Goal: Task Accomplishment & Management: Manage account settings

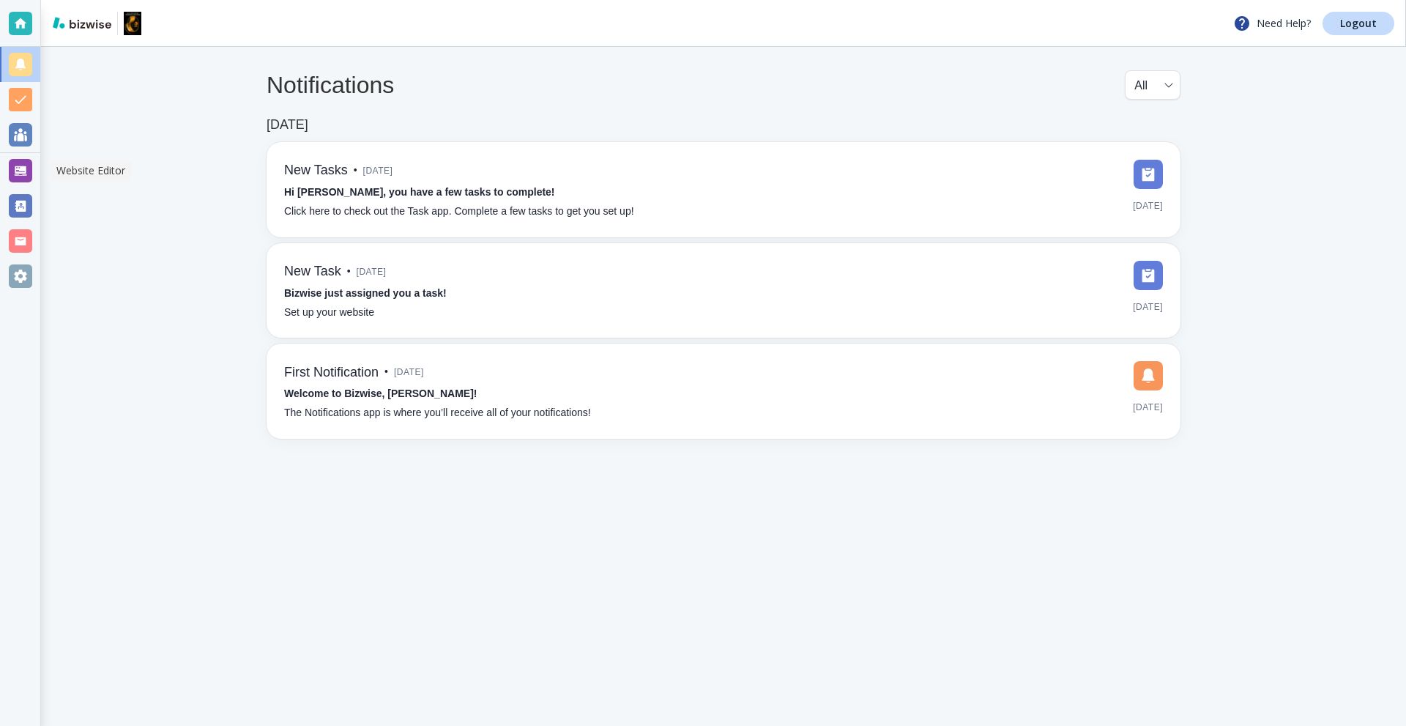
click at [10, 164] on div at bounding box center [20, 170] width 23 height 23
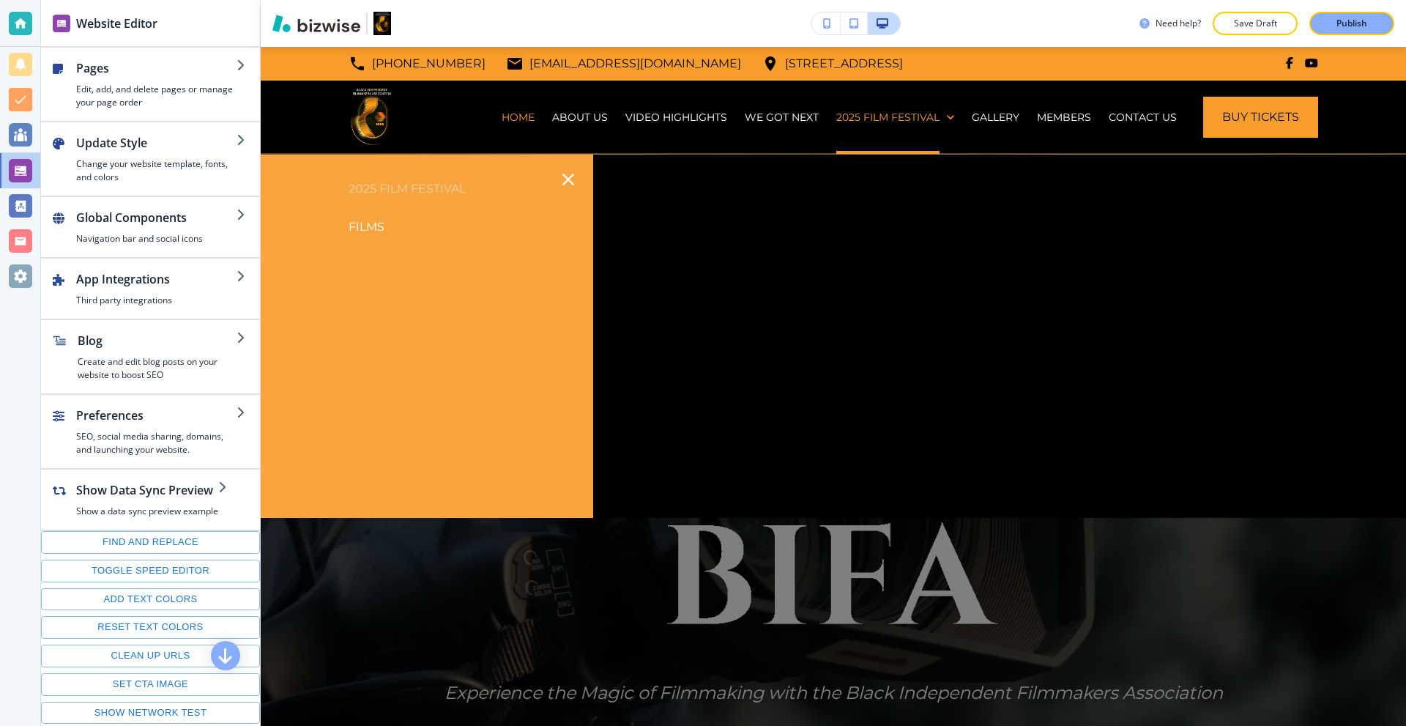
click at [366, 223] on p "Films" at bounding box center [366, 227] width 36 height 22
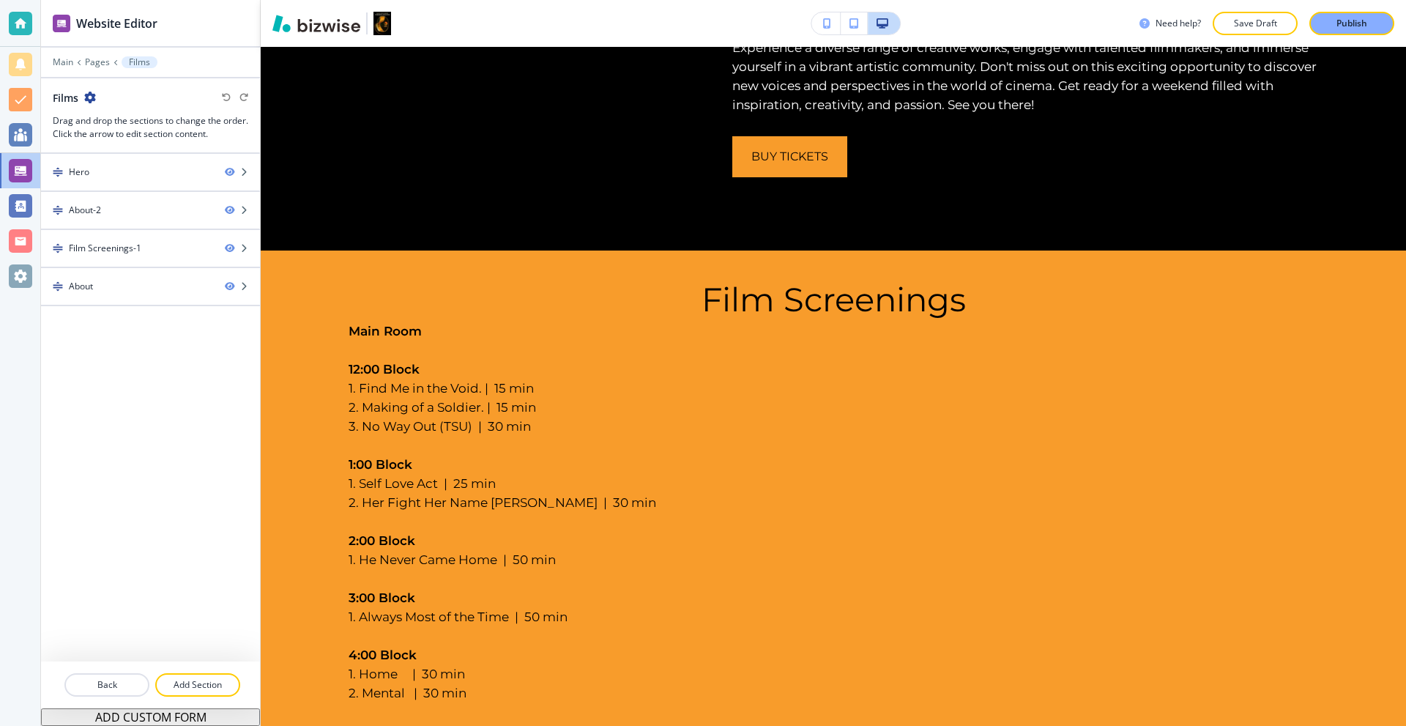
scroll to position [512, 0]
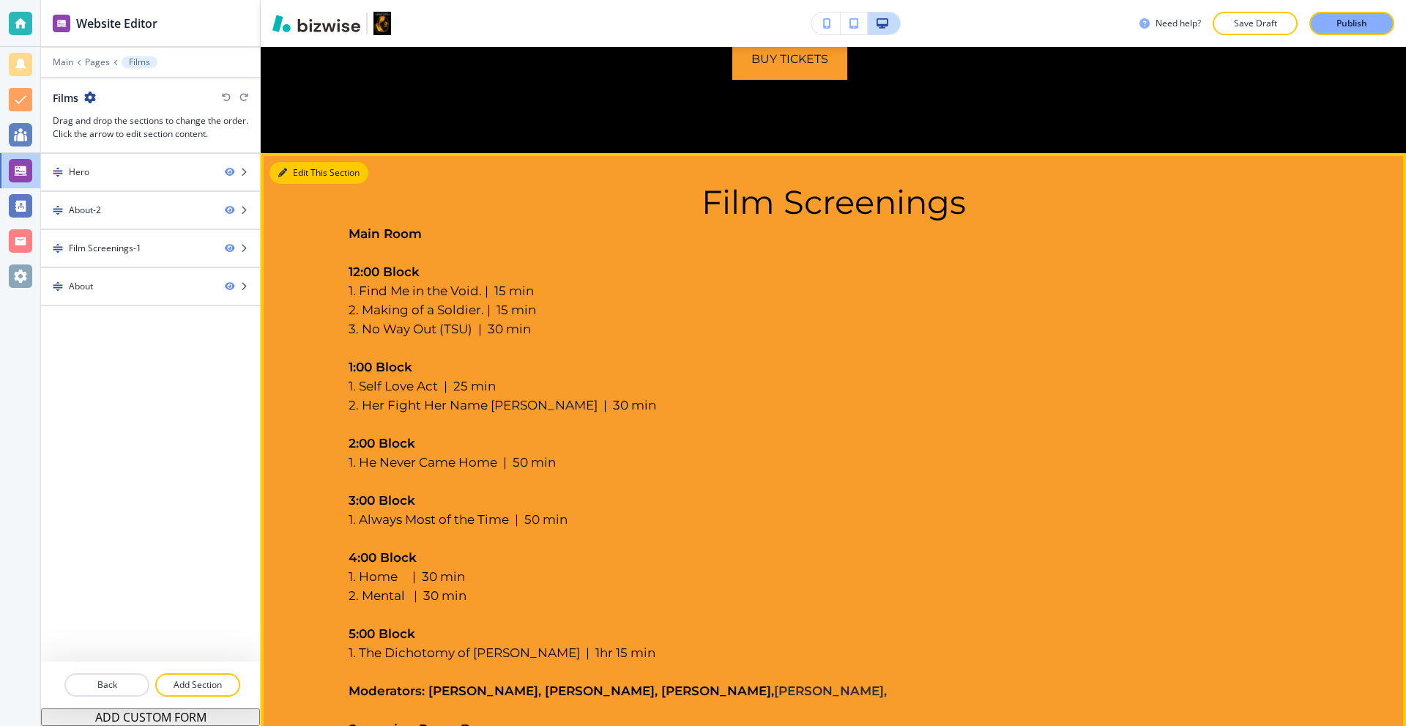
click at [290, 165] on button "Edit This Section" at bounding box center [318, 173] width 99 height 22
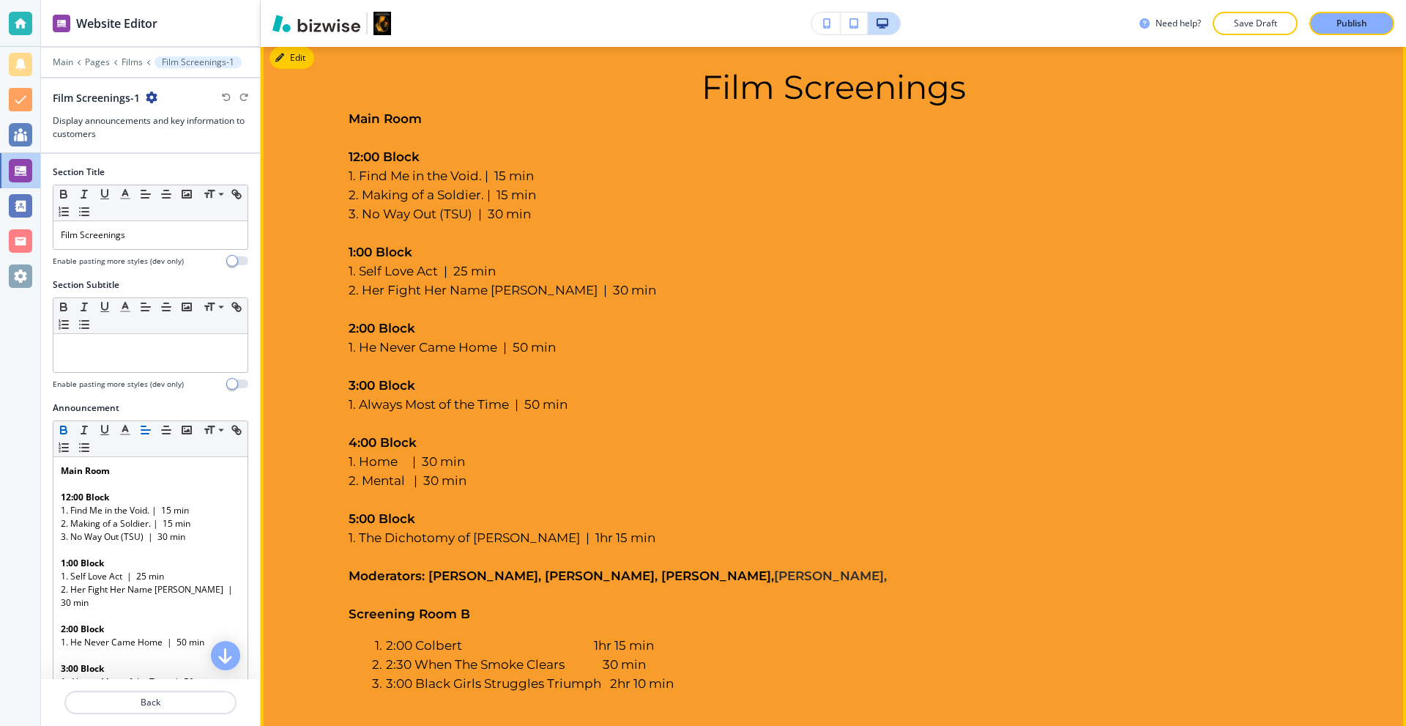
scroll to position [619, 0]
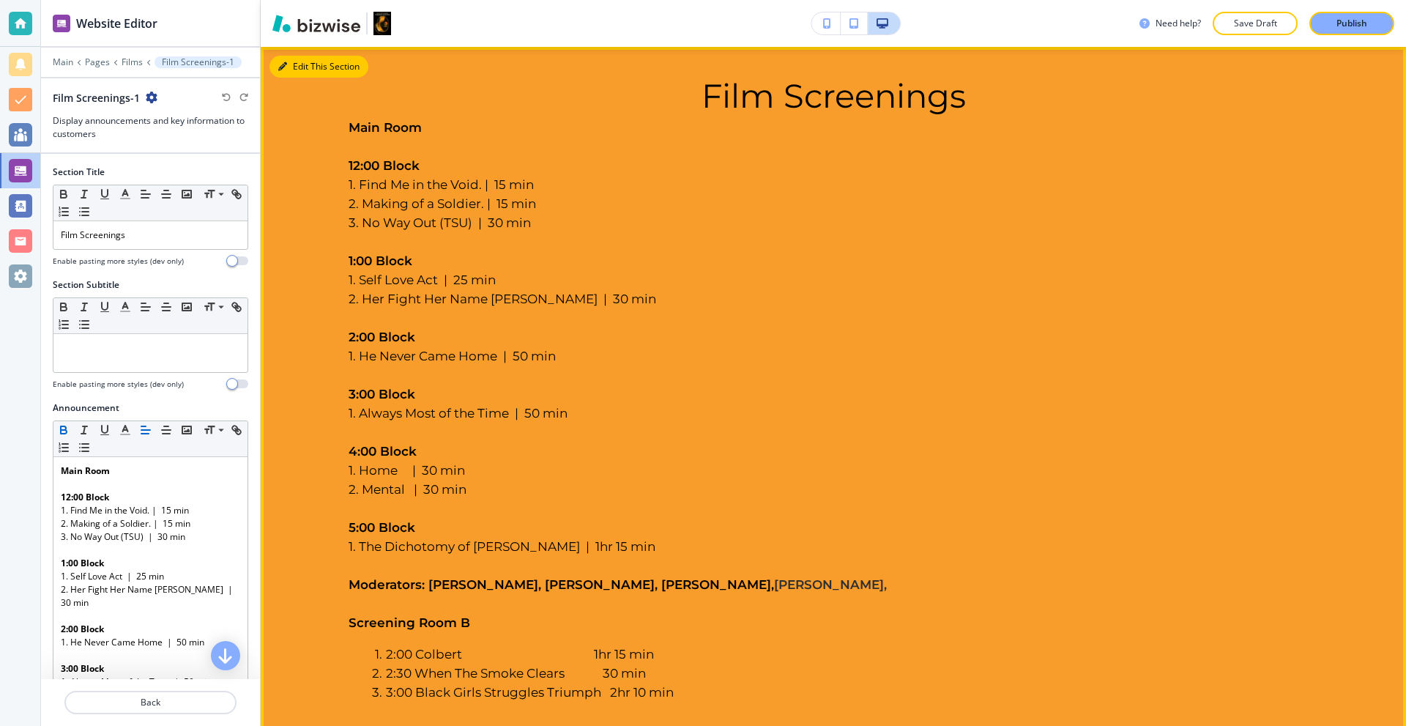
click at [289, 67] on button "Edit This Section" at bounding box center [318, 67] width 99 height 22
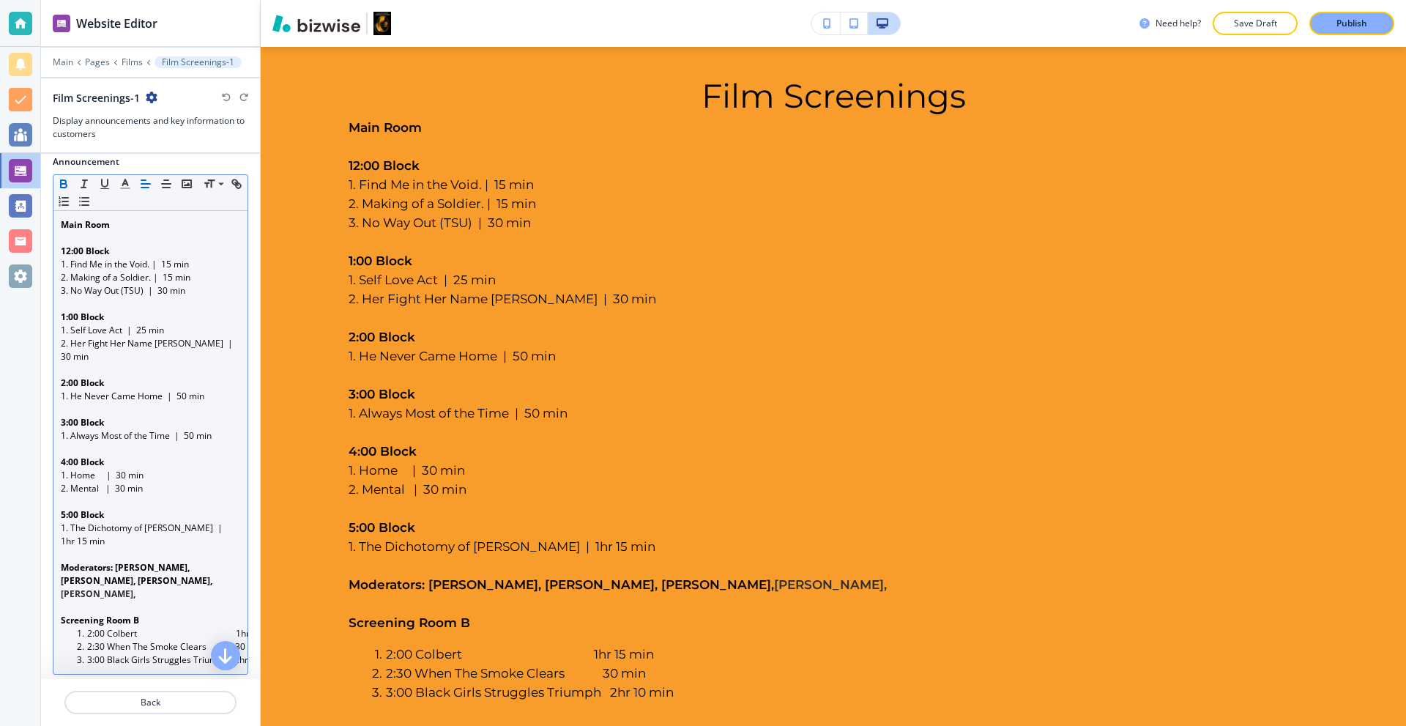
scroll to position [366, 0]
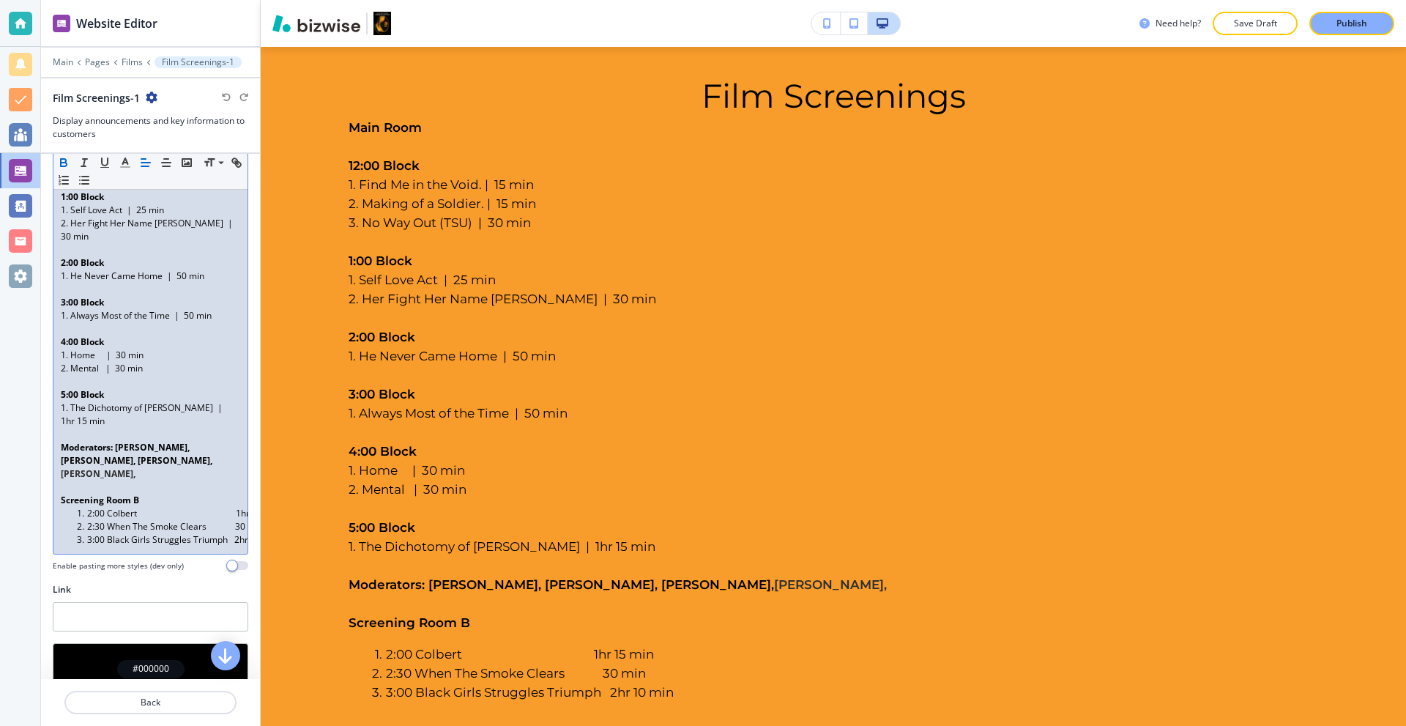
click at [88, 507] on li "2:00 Colbert 1hr 15 min" at bounding box center [157, 513] width 166 height 13
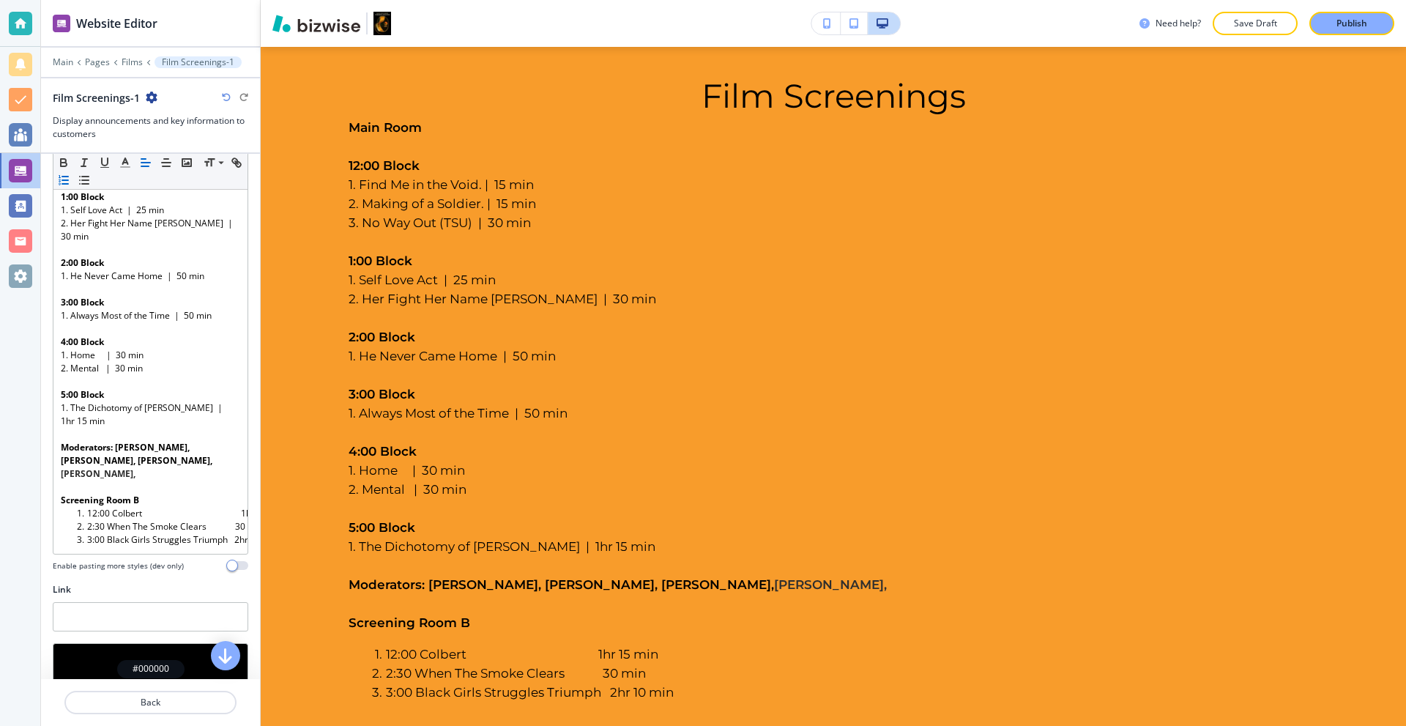
click at [1360, 24] on p "Publish" at bounding box center [1351, 23] width 31 height 13
click at [12, 17] on div at bounding box center [20, 23] width 23 height 23
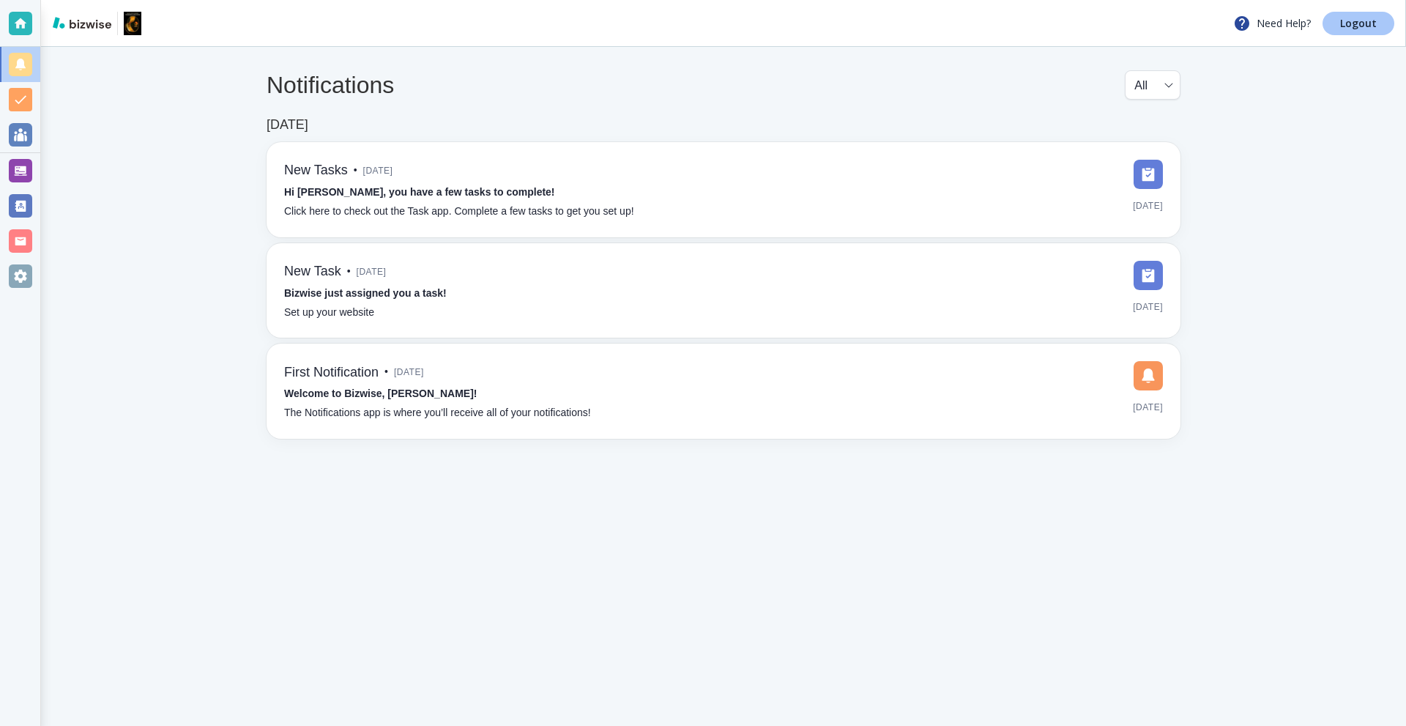
click at [1346, 26] on p "Logout" at bounding box center [1358, 23] width 37 height 10
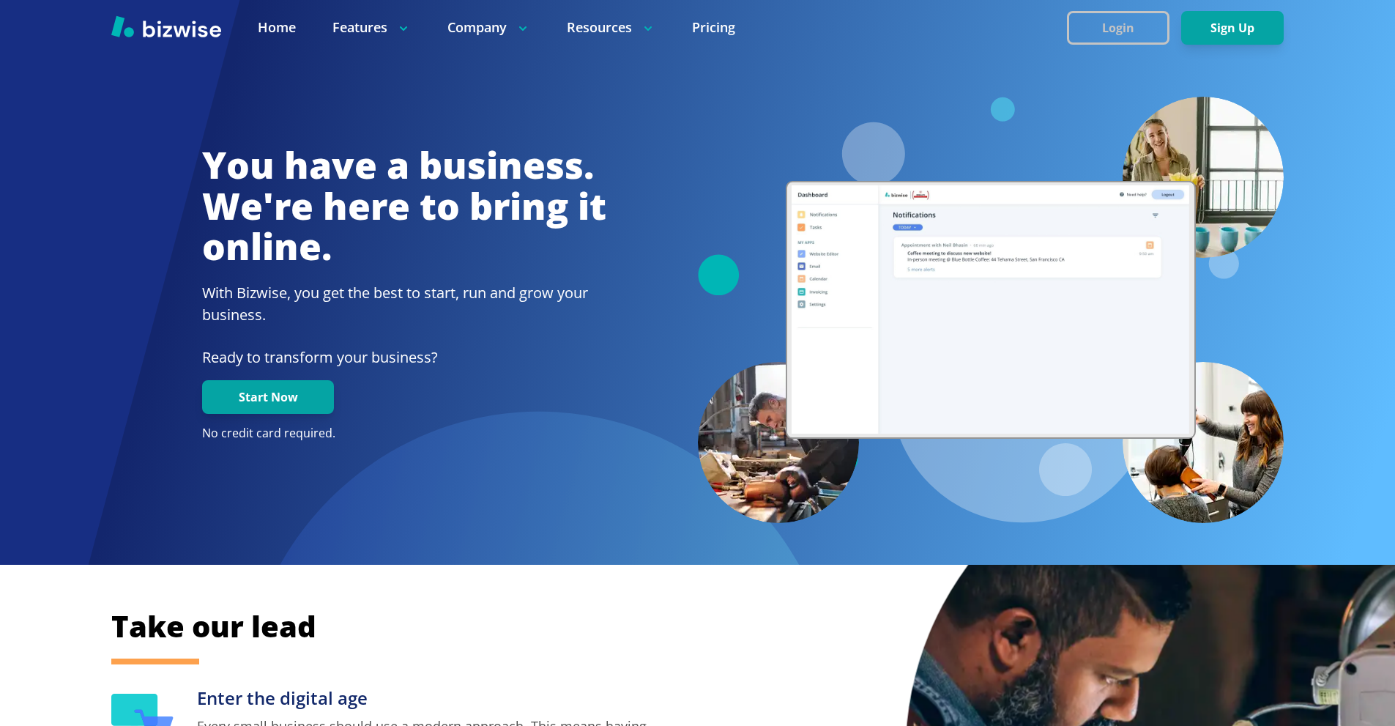
click at [1129, 23] on button "Login" at bounding box center [1118, 28] width 102 height 34
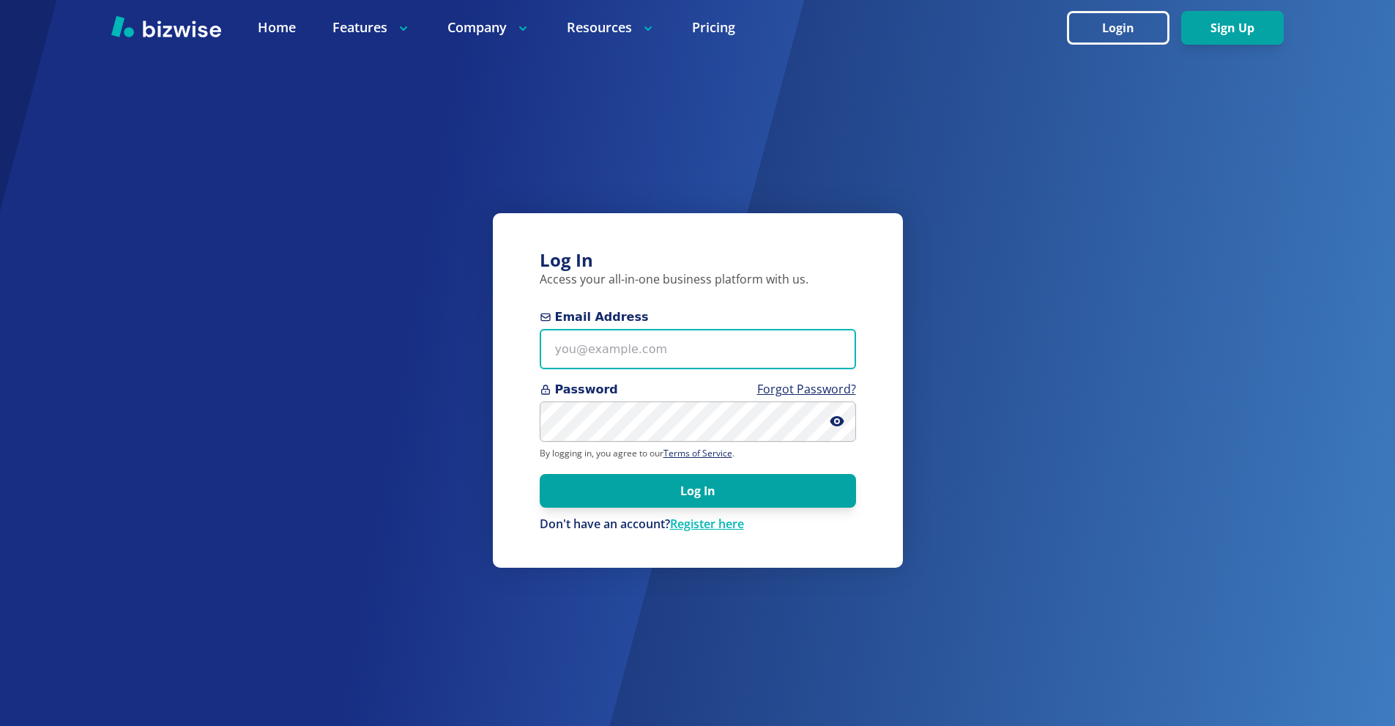
drag, startPoint x: 662, startPoint y: 349, endPoint x: 669, endPoint y: 146, distance: 202.9
click at [660, 347] on input "Email Address" at bounding box center [698, 349] width 316 height 40
paste input "ouble.a.detailing23@gmail.com"
drag, startPoint x: 549, startPoint y: 348, endPoint x: 564, endPoint y: 361, distance: 19.2
click at [549, 349] on input "ouble.a.detailing23@gmail.com" at bounding box center [698, 349] width 316 height 40
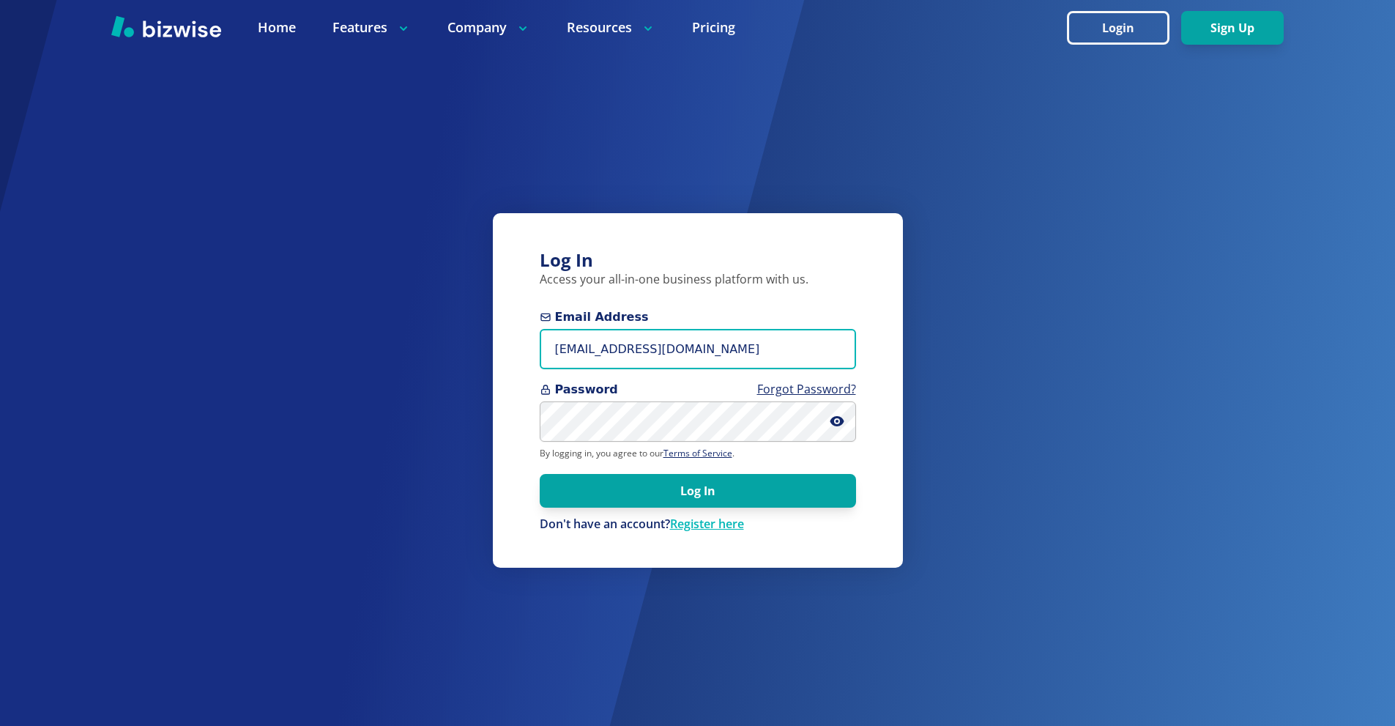
type input "double.a.detailing23@gmail.com"
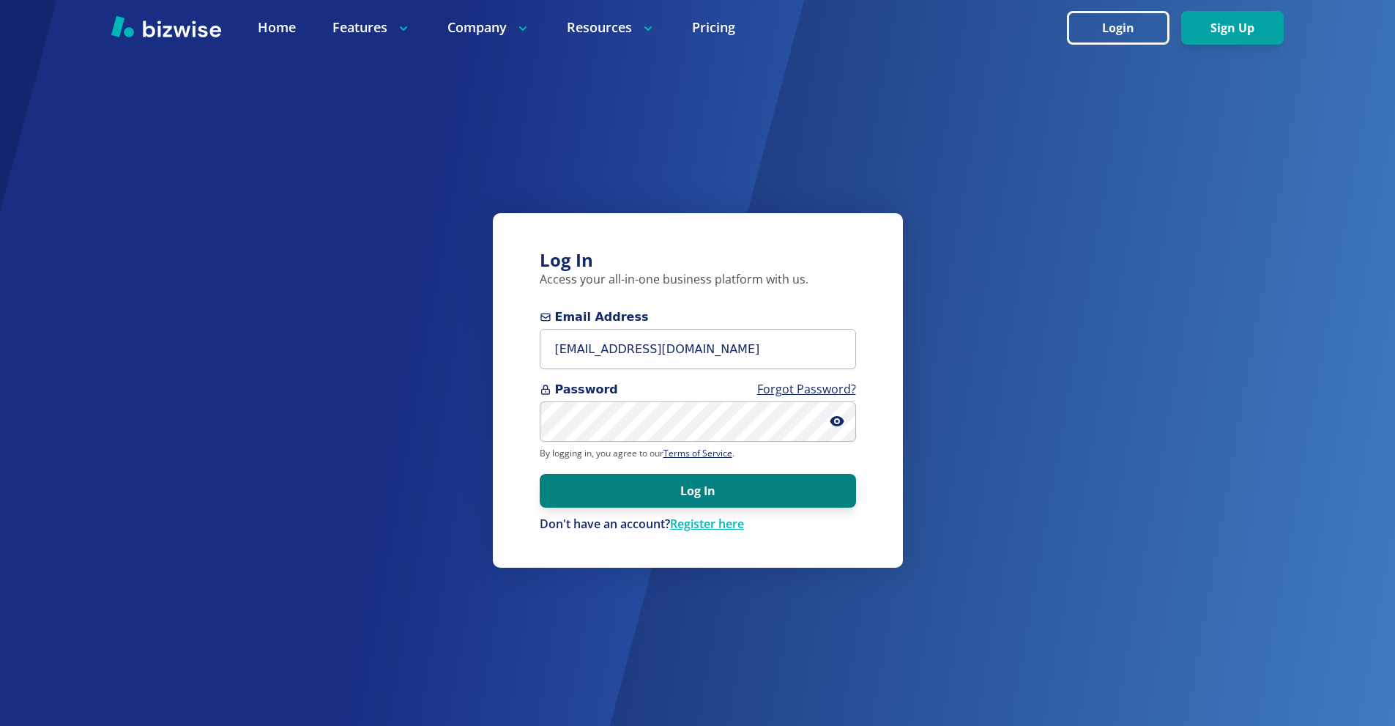
click at [707, 477] on button "Log In" at bounding box center [698, 491] width 316 height 34
